Goal: Transaction & Acquisition: Purchase product/service

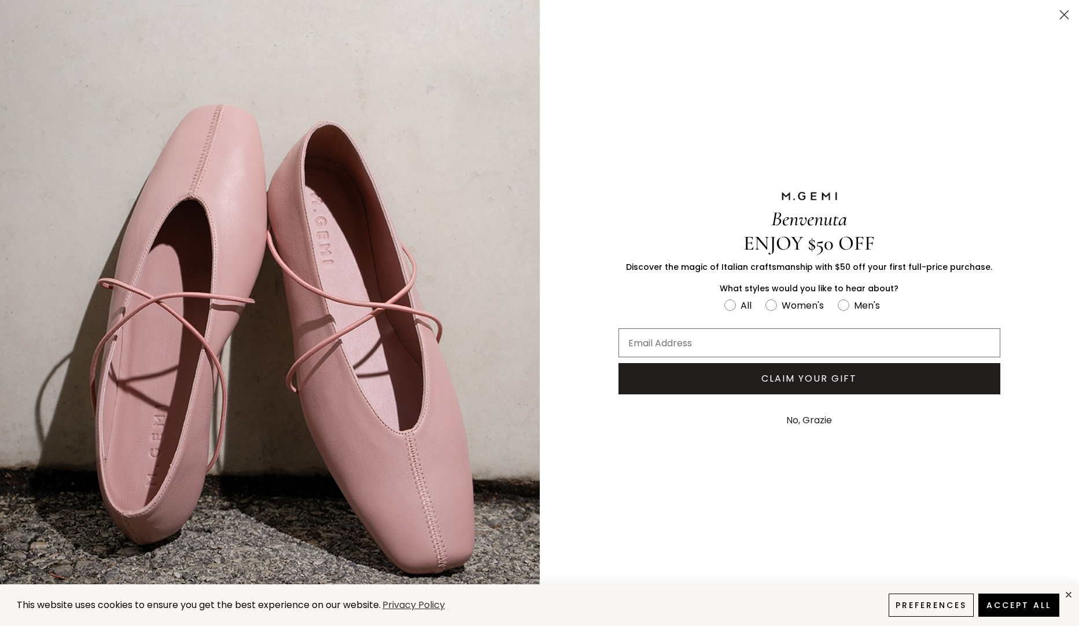
click at [1066, 17] on icon "Close dialog" at bounding box center [1065, 15] width 8 height 8
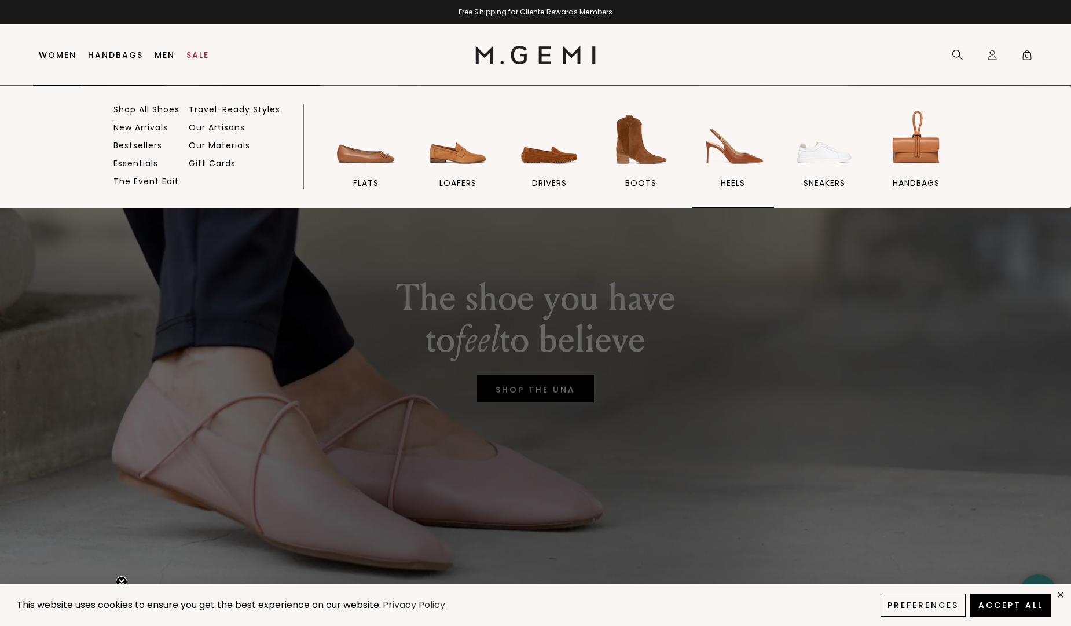
click at [724, 157] on img at bounding box center [732, 139] width 65 height 65
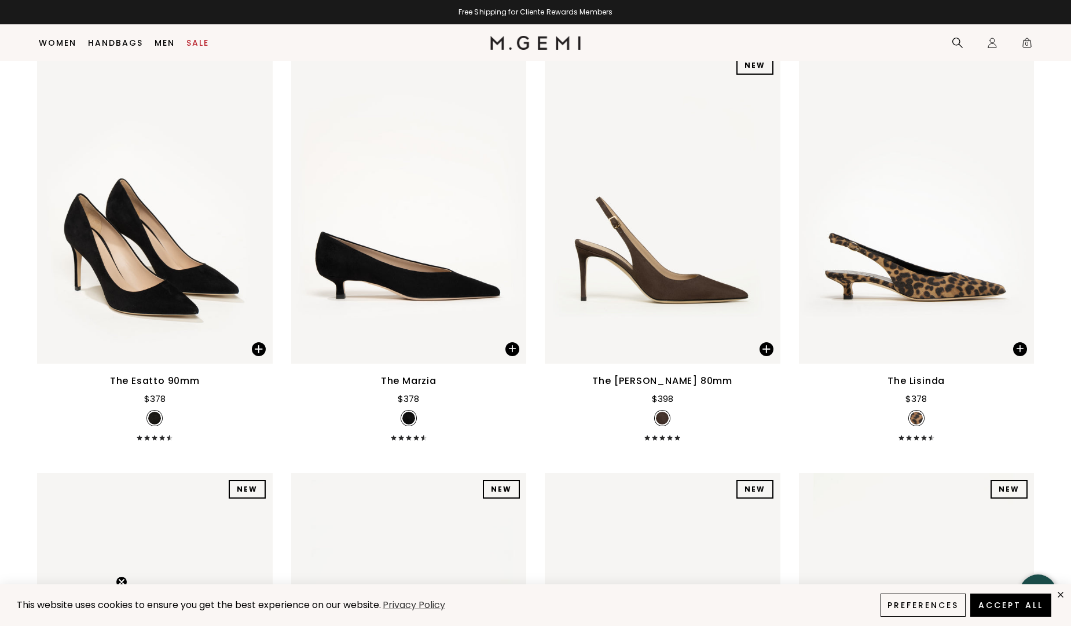
scroll to position [240, 0]
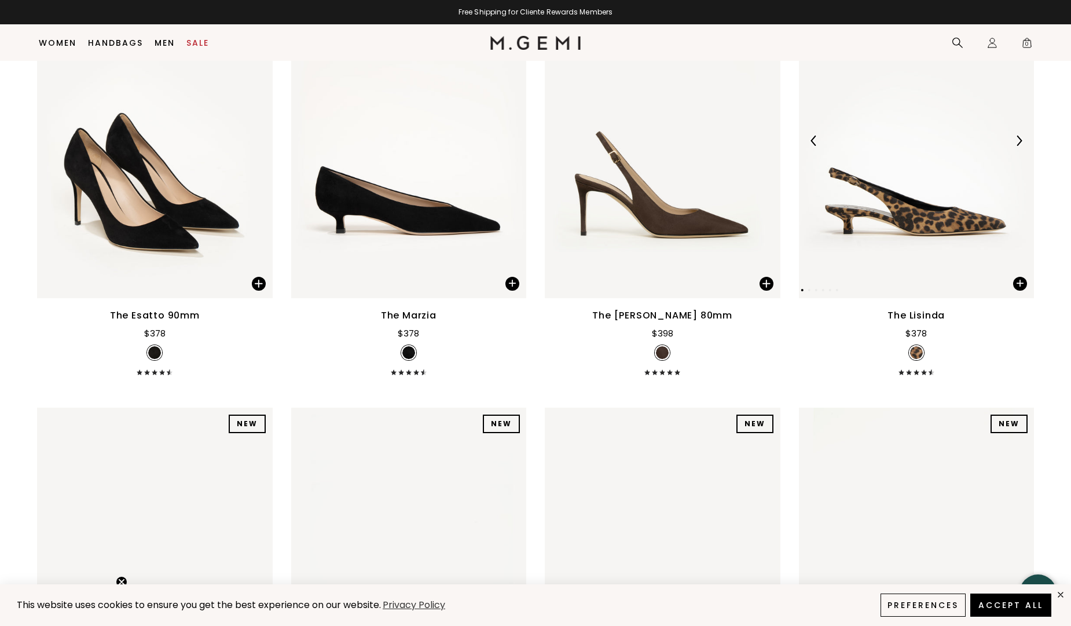
click at [932, 232] on img at bounding box center [917, 141] width 236 height 314
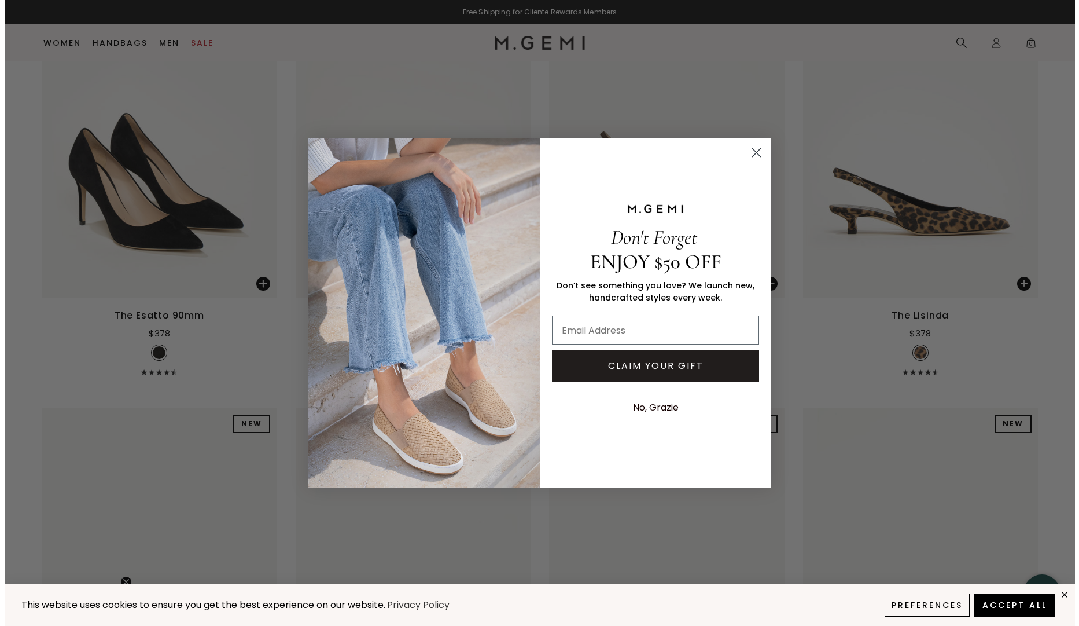
scroll to position [242, 0]
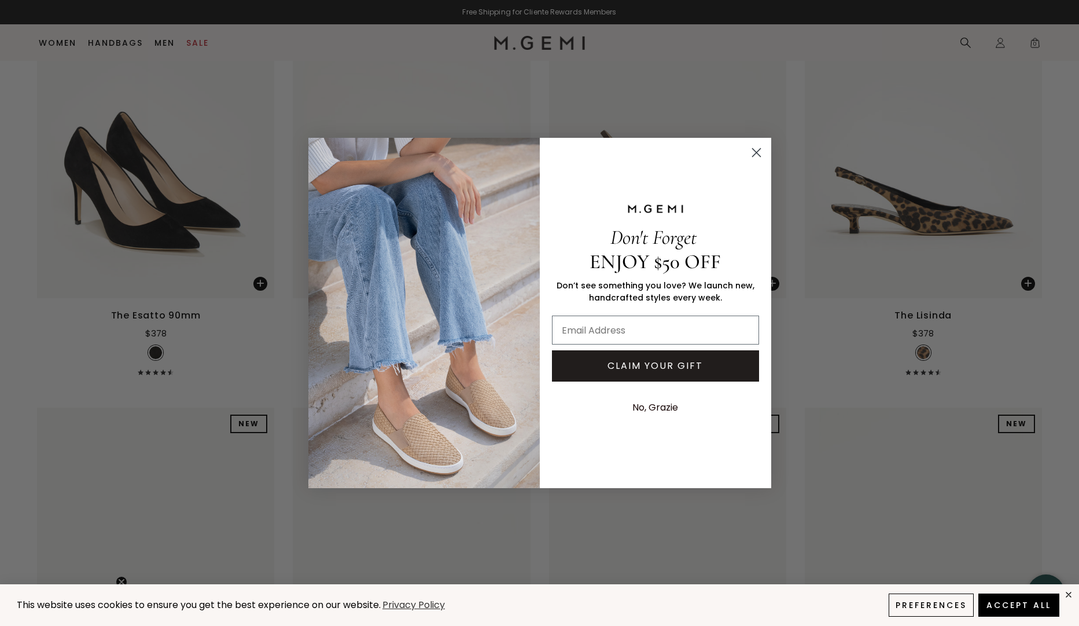
click at [758, 150] on circle "Close dialog" at bounding box center [756, 152] width 19 height 19
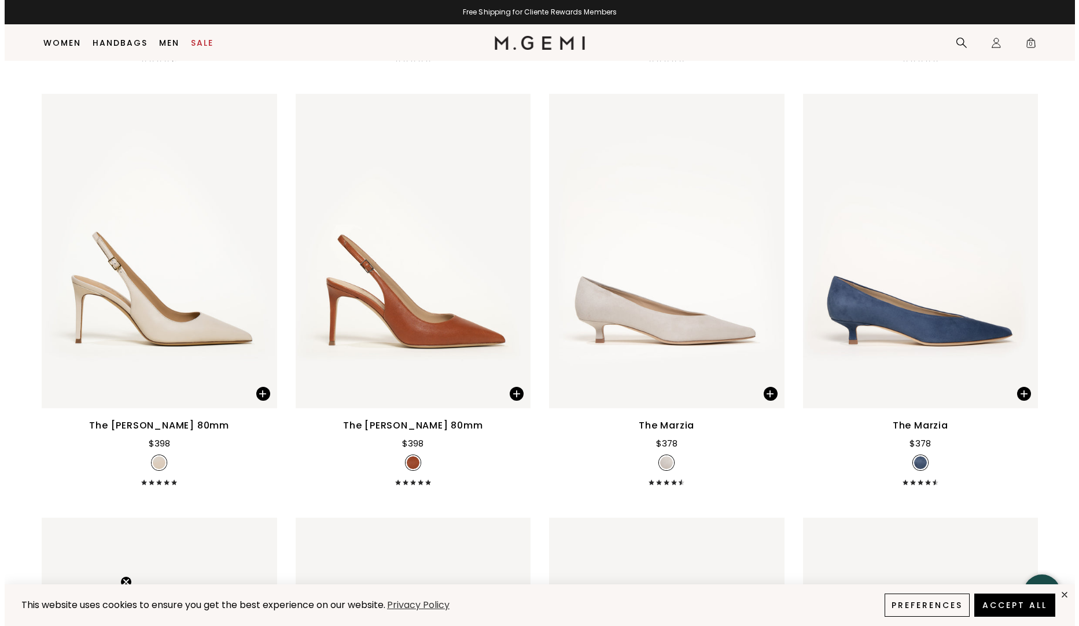
scroll to position [2251, 0]
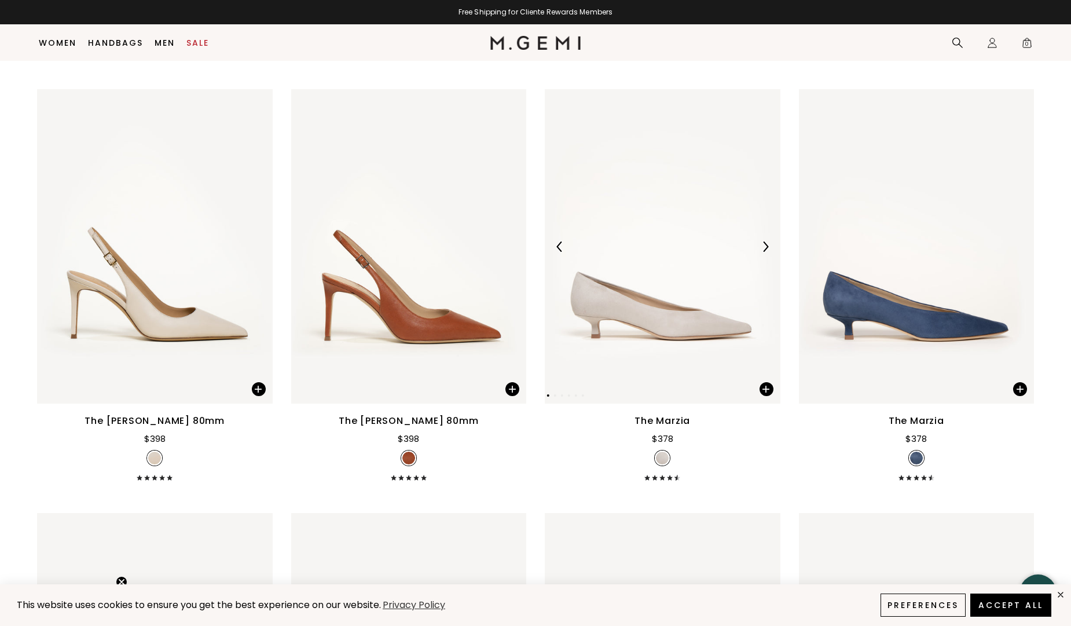
click at [662, 343] on img at bounding box center [663, 246] width 236 height 314
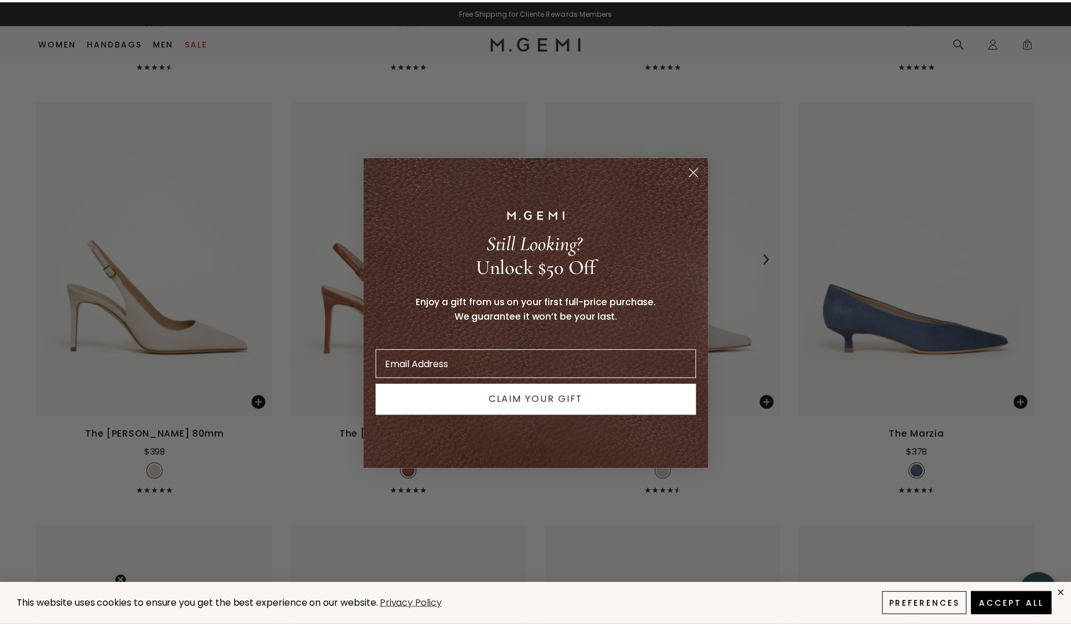
scroll to position [2263, 0]
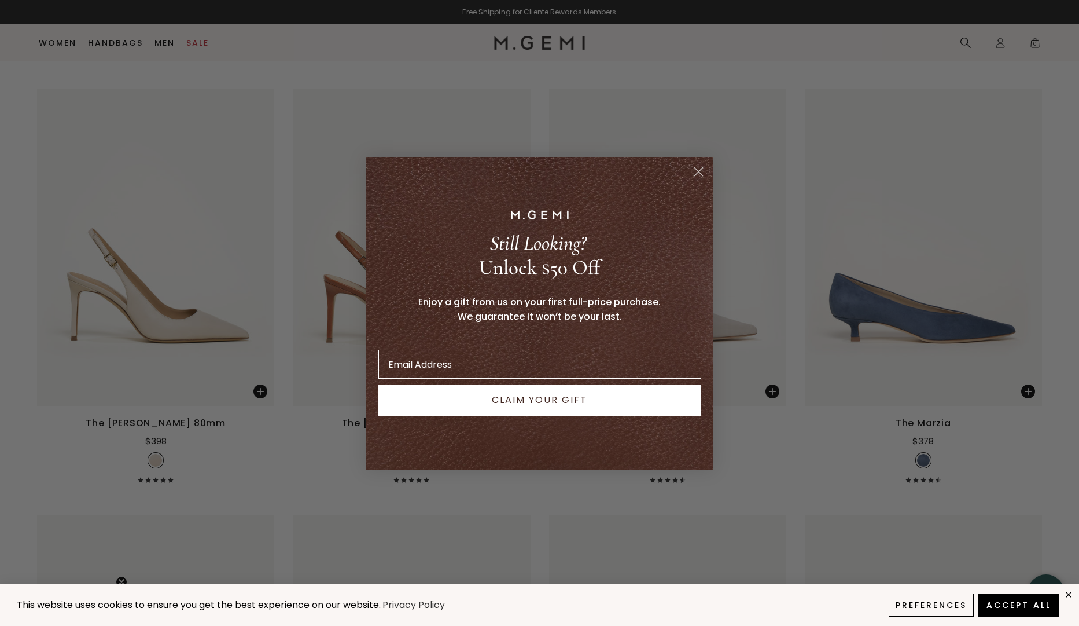
click at [698, 174] on circle "Close dialog" at bounding box center [698, 170] width 19 height 19
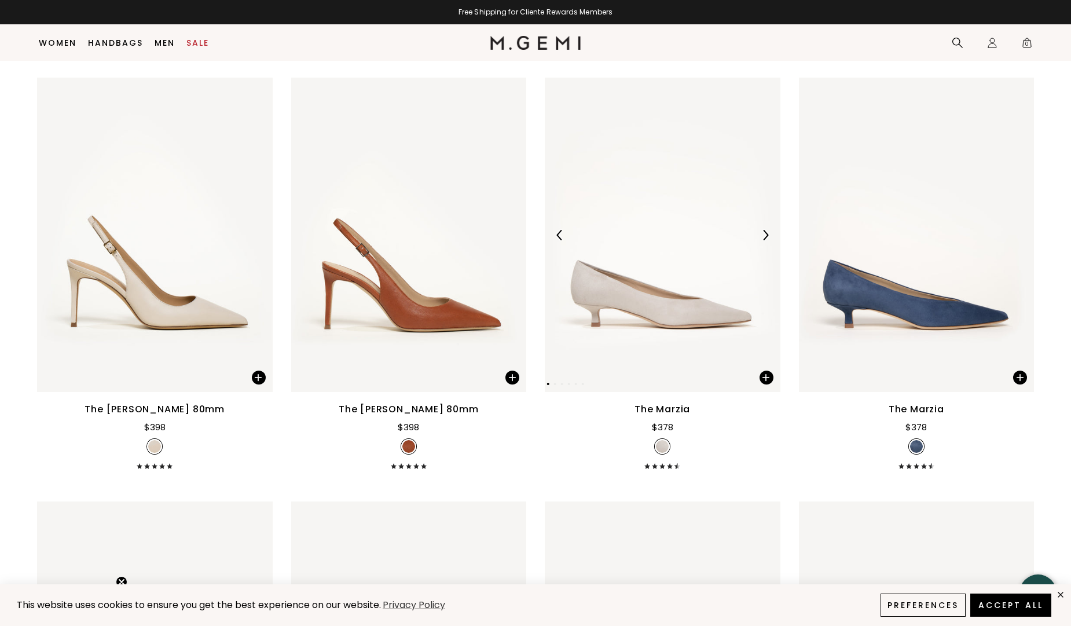
scroll to position [2251, 0]
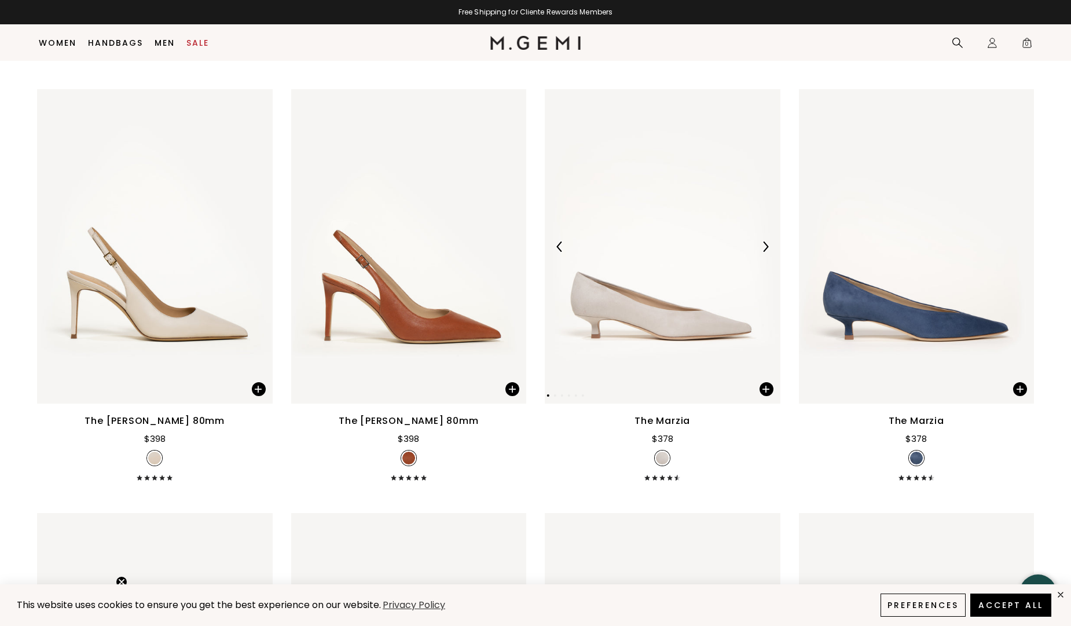
click at [678, 321] on img at bounding box center [663, 246] width 236 height 314
click at [987, 601] on button "Accept All" at bounding box center [1011, 605] width 86 height 24
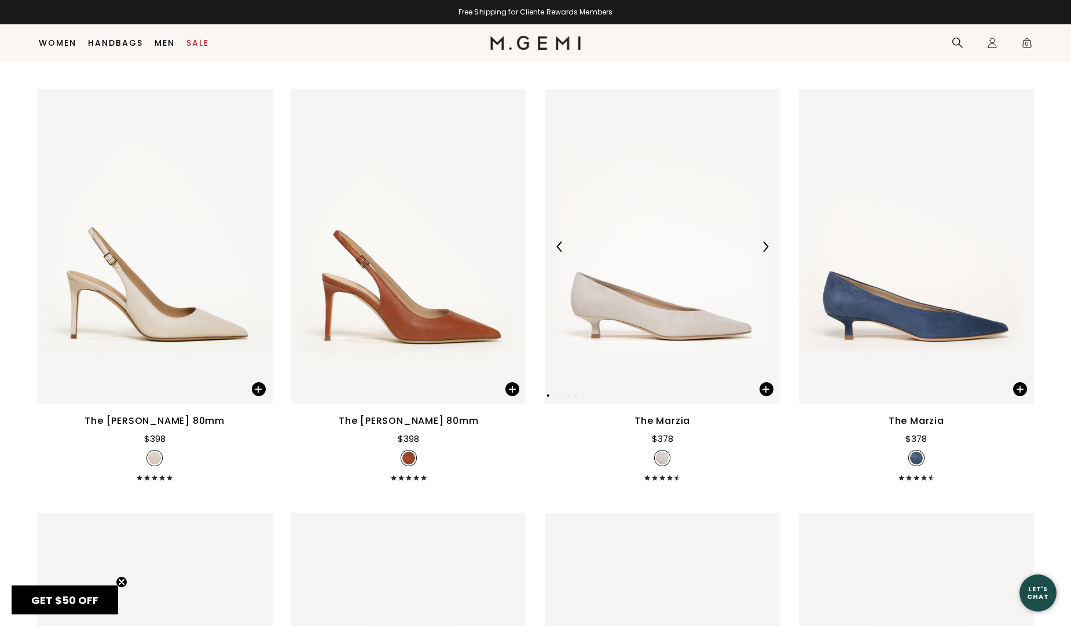
click at [615, 303] on img at bounding box center [663, 246] width 236 height 314
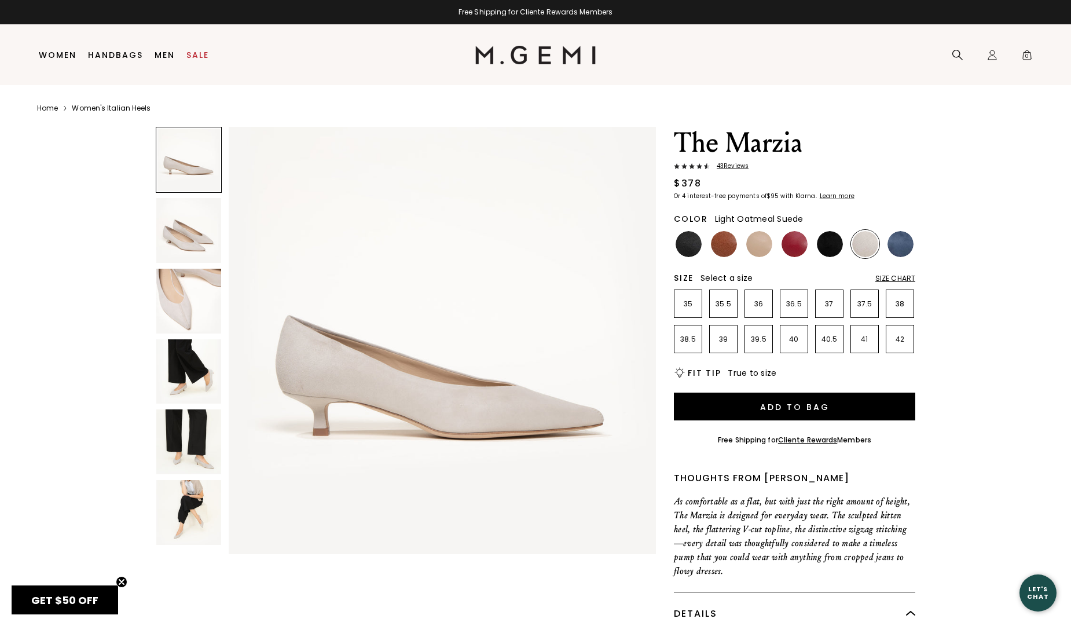
click at [194, 242] on img at bounding box center [188, 230] width 65 height 65
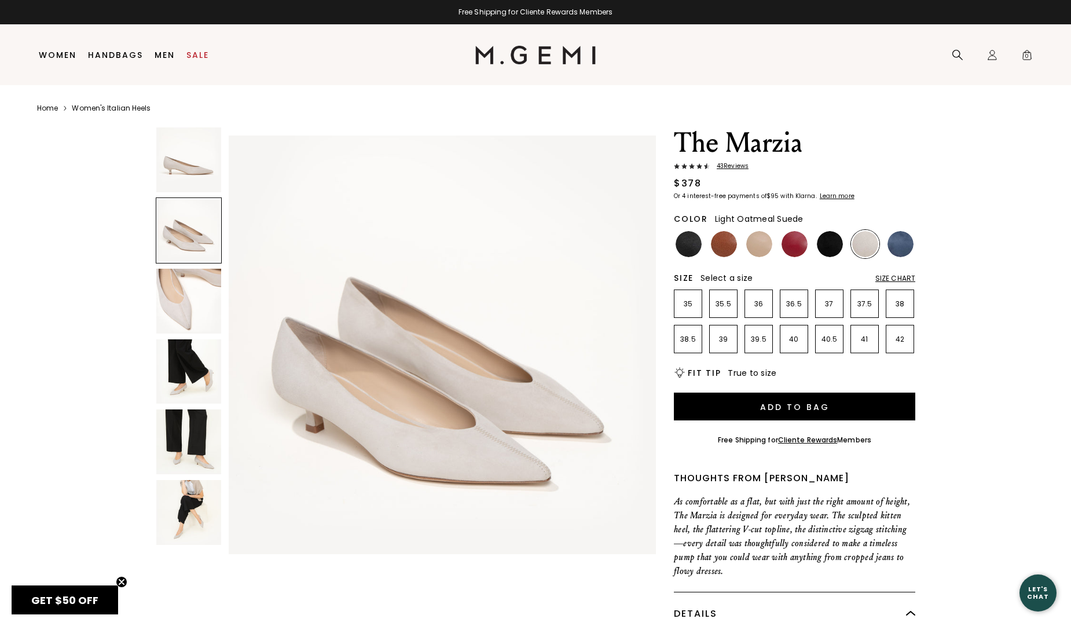
click at [196, 314] on img at bounding box center [188, 301] width 65 height 65
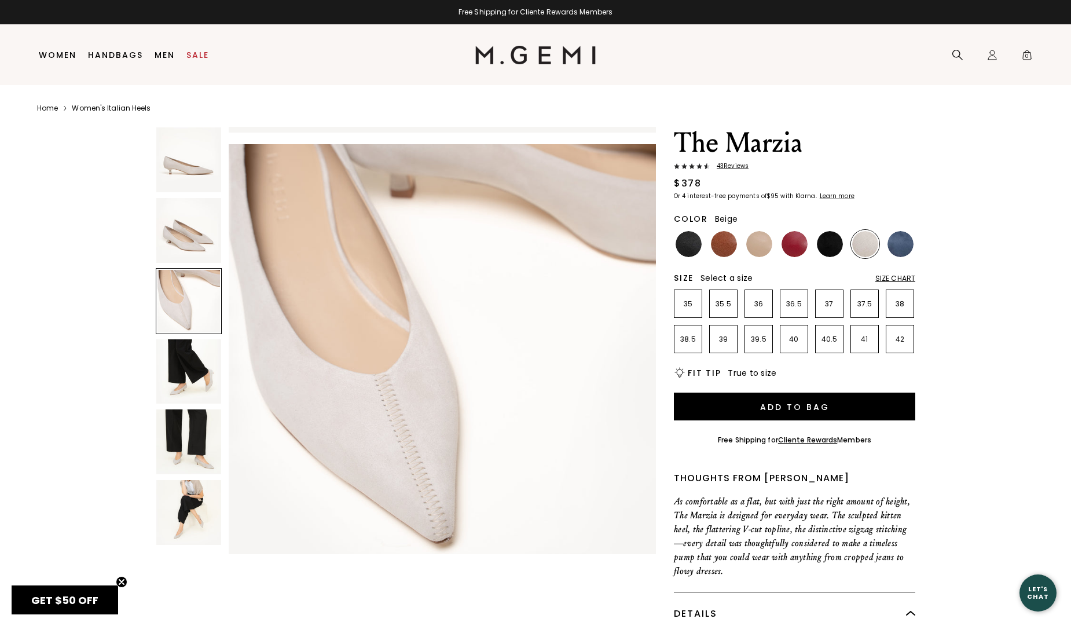
click at [755, 238] on img at bounding box center [759, 244] width 26 height 26
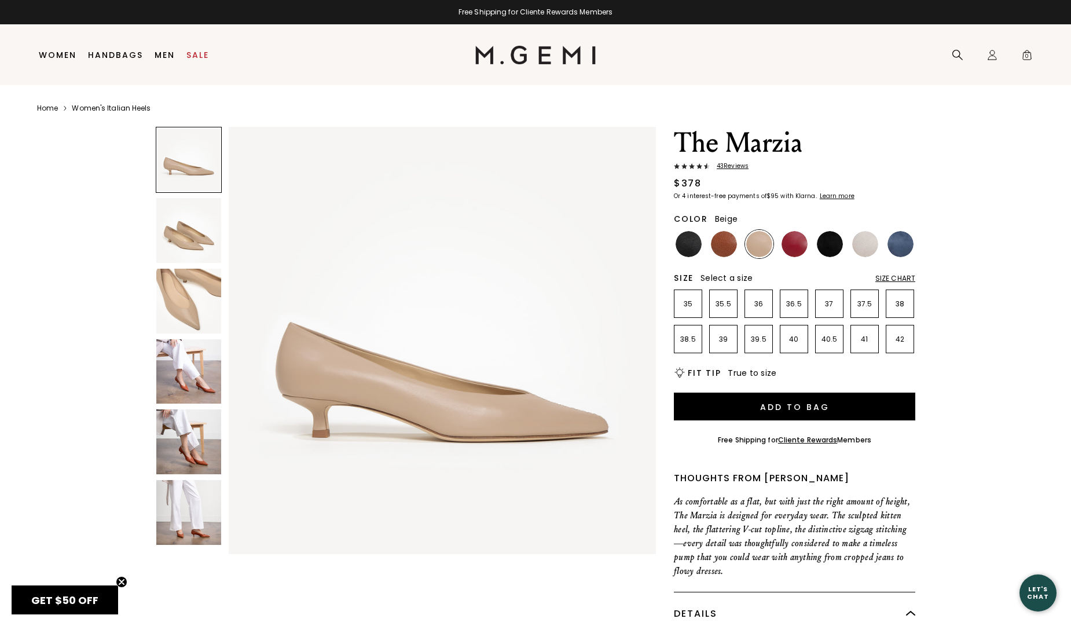
click at [759, 241] on img at bounding box center [759, 244] width 26 height 26
